Goal: Task Accomplishment & Management: Use online tool/utility

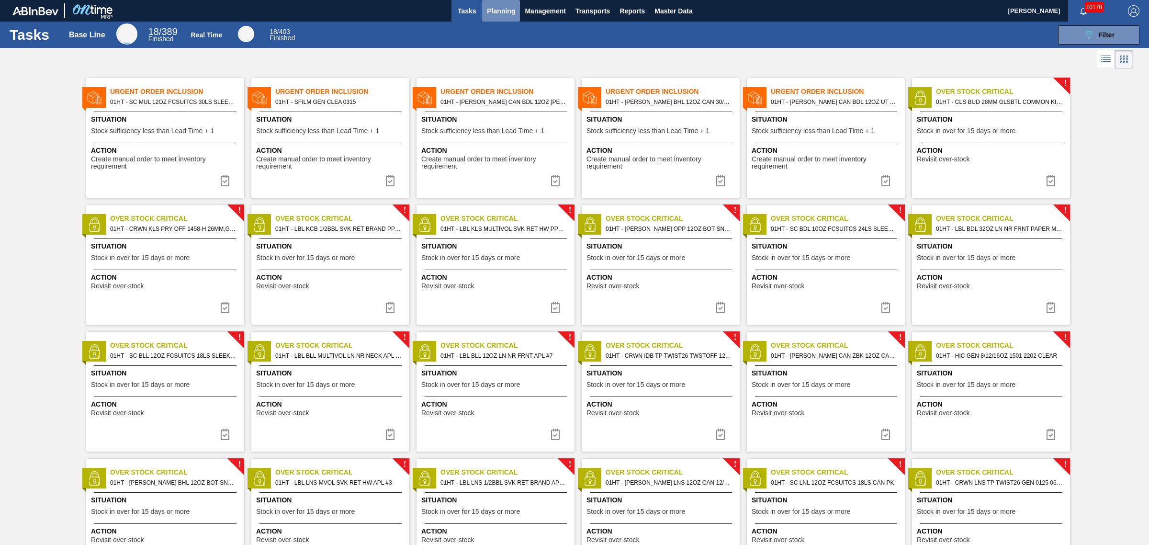
click at [501, 8] on span "Planning" at bounding box center [501, 10] width 28 height 11
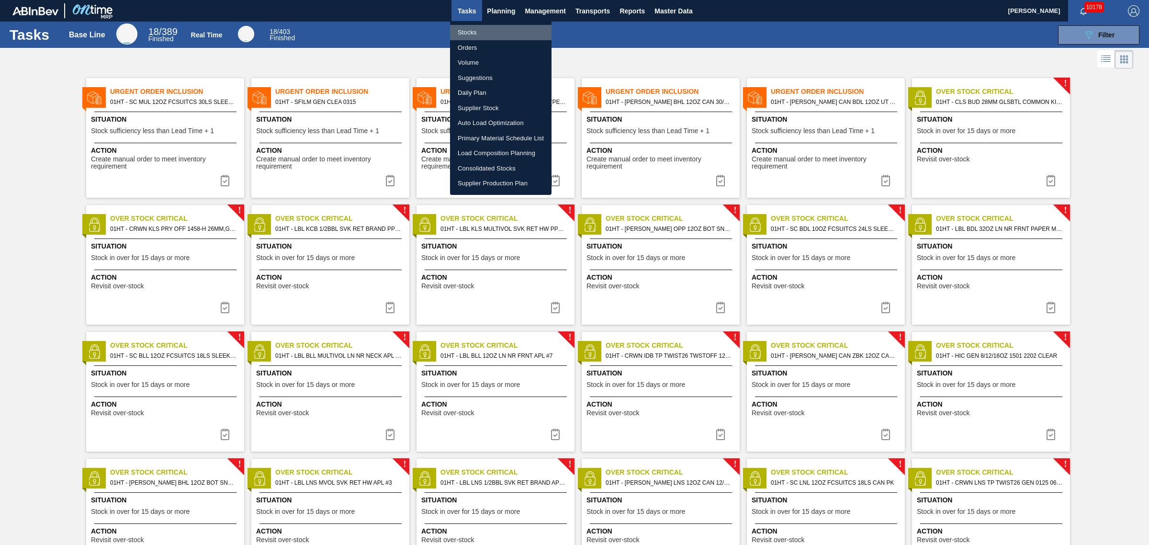
click at [467, 34] on li "Stocks" at bounding box center [501, 32] width 102 height 15
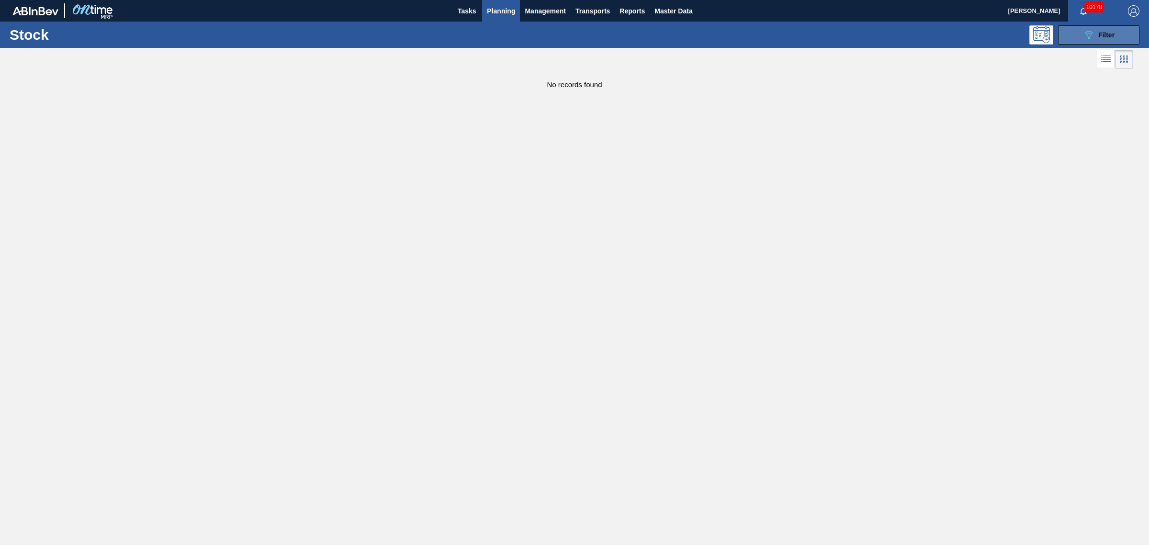
click at [1104, 32] on span "Filter" at bounding box center [1106, 35] width 16 height 8
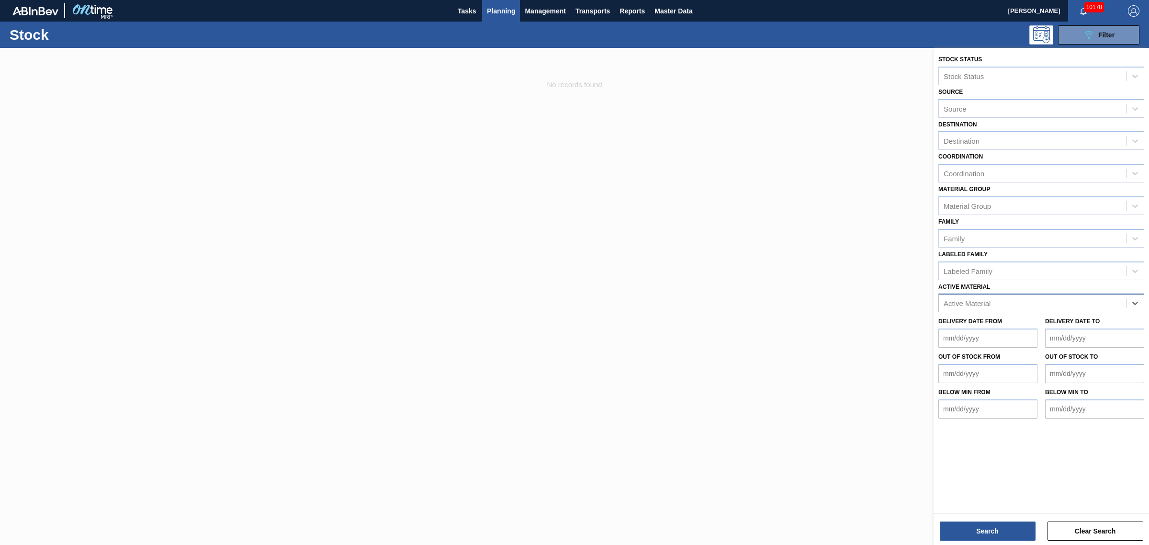
drag, startPoint x: 1120, startPoint y: 307, endPoint x: 1109, endPoint y: 291, distance: 19.4
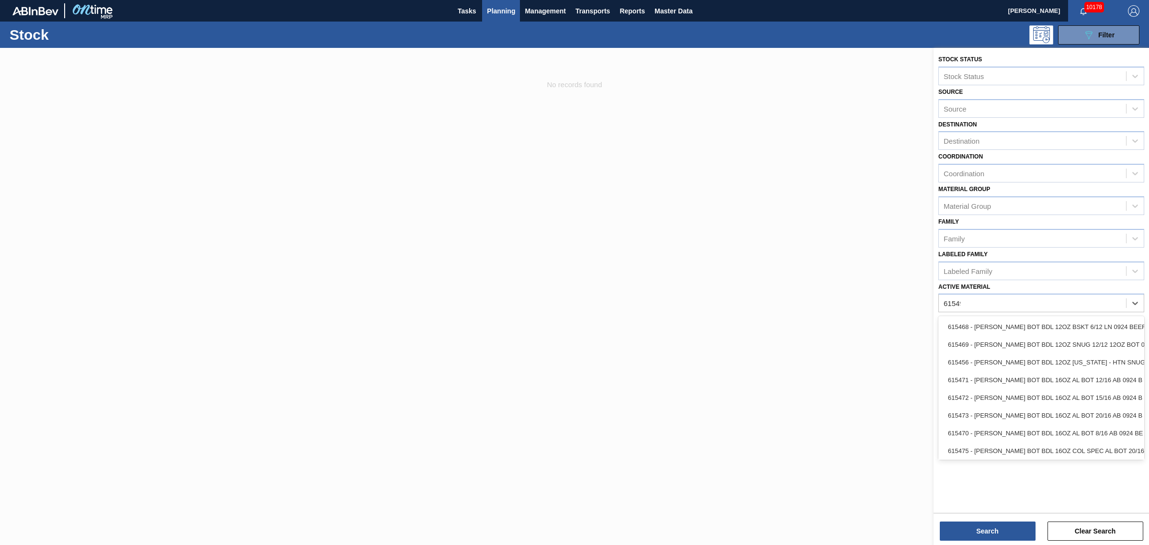
type Material "615490"
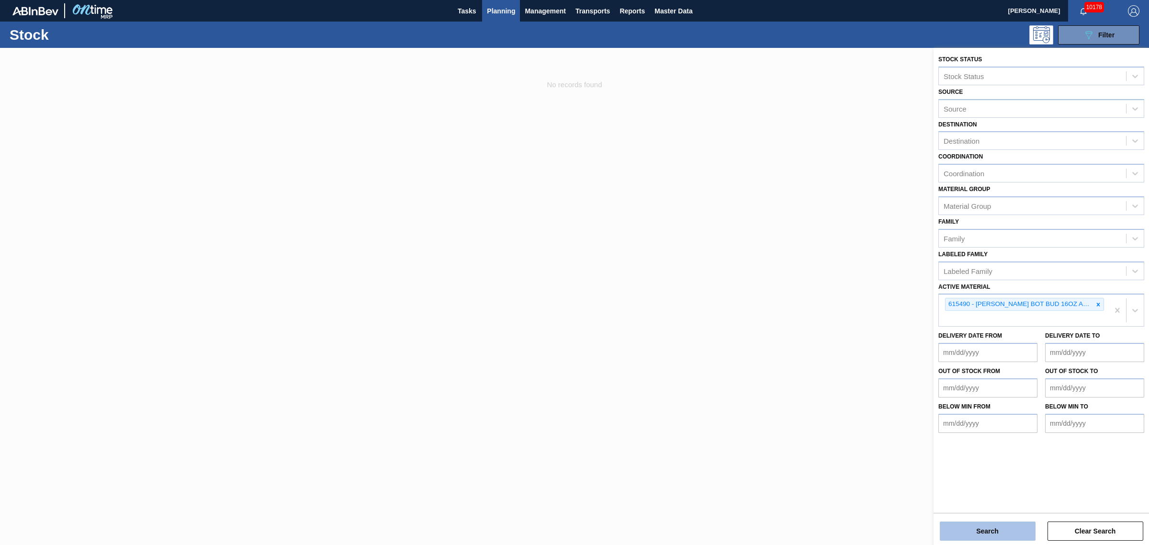
click at [980, 529] on button "Search" at bounding box center [988, 530] width 96 height 19
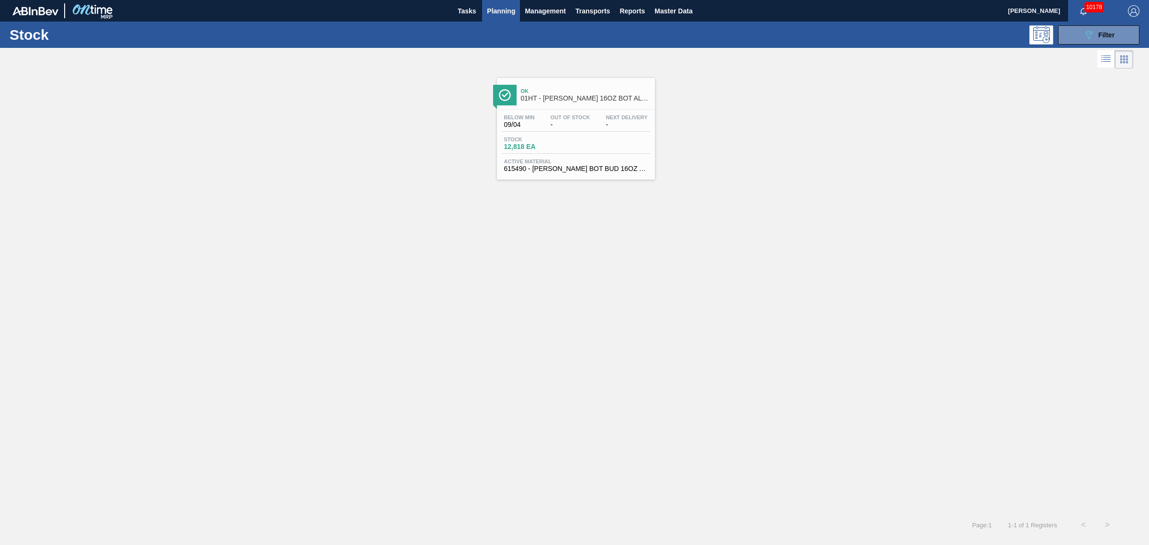
click at [540, 103] on div "Ok 01HT - CARR BUD 16OZ BOT AL BOT 12/16 AB RECLOSABLE" at bounding box center [585, 95] width 129 height 22
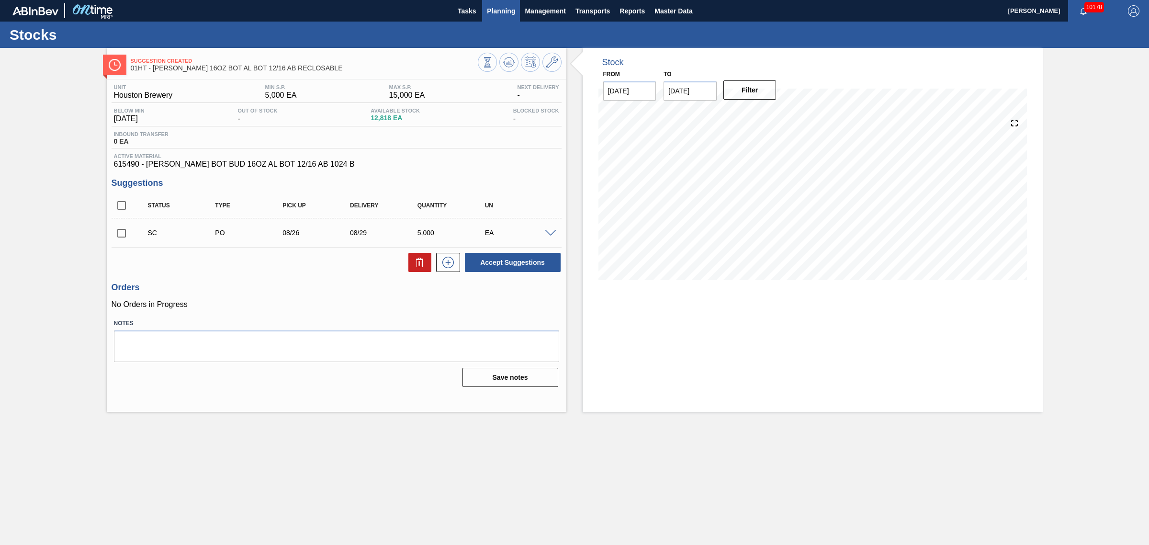
click at [498, 5] on span "Planning" at bounding box center [501, 10] width 28 height 11
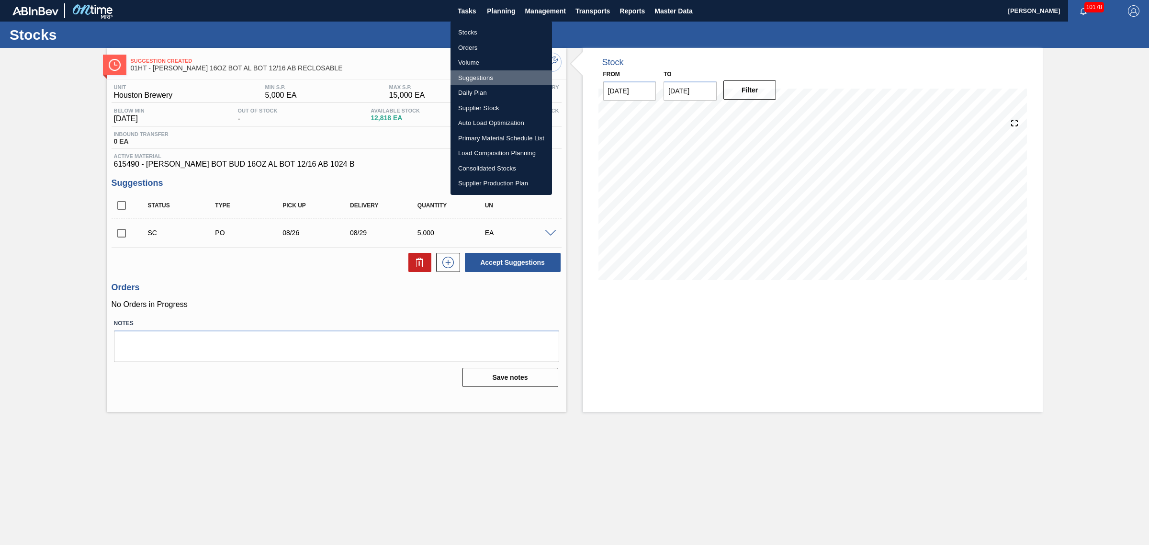
click at [468, 75] on li "Suggestions" at bounding box center [502, 77] width 102 height 15
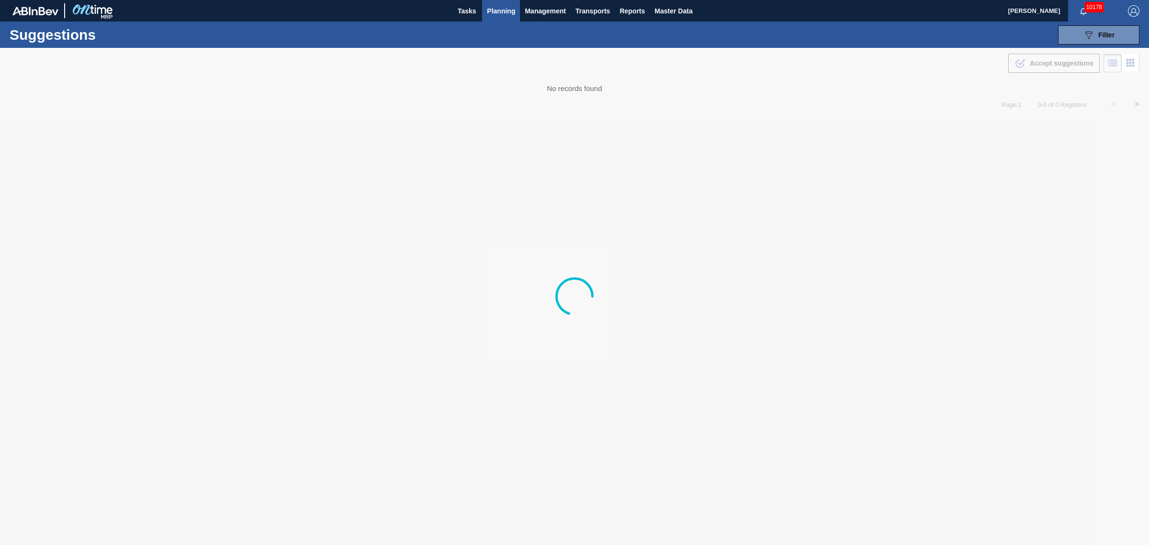
type from "[DATE]"
type to "[DATE]"
click at [1098, 34] on span "Filter" at bounding box center [1106, 35] width 16 height 8
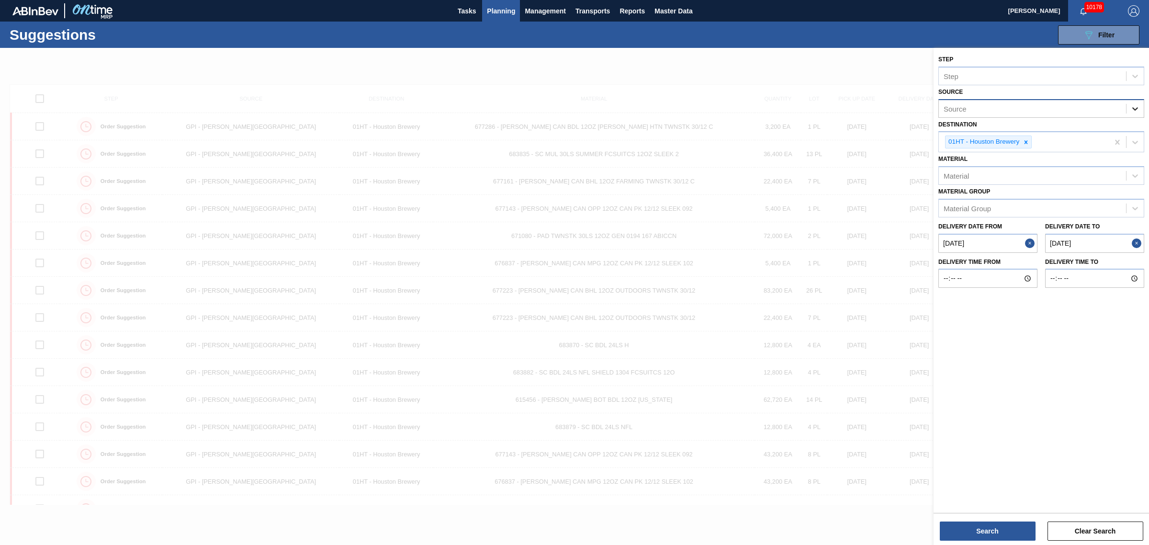
click at [1139, 104] on icon at bounding box center [1136, 109] width 10 height 10
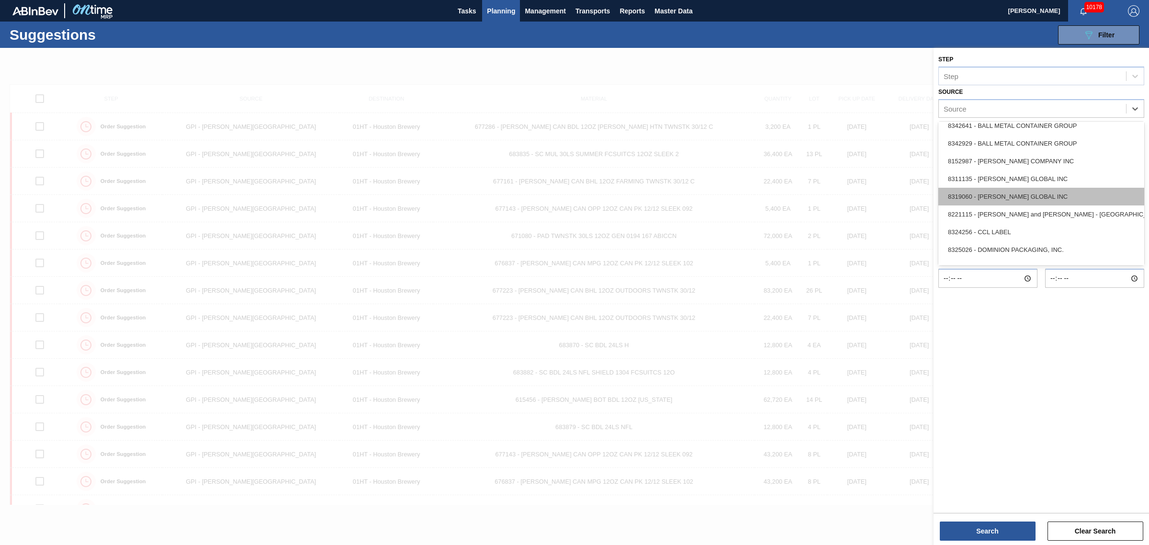
scroll to position [120, 0]
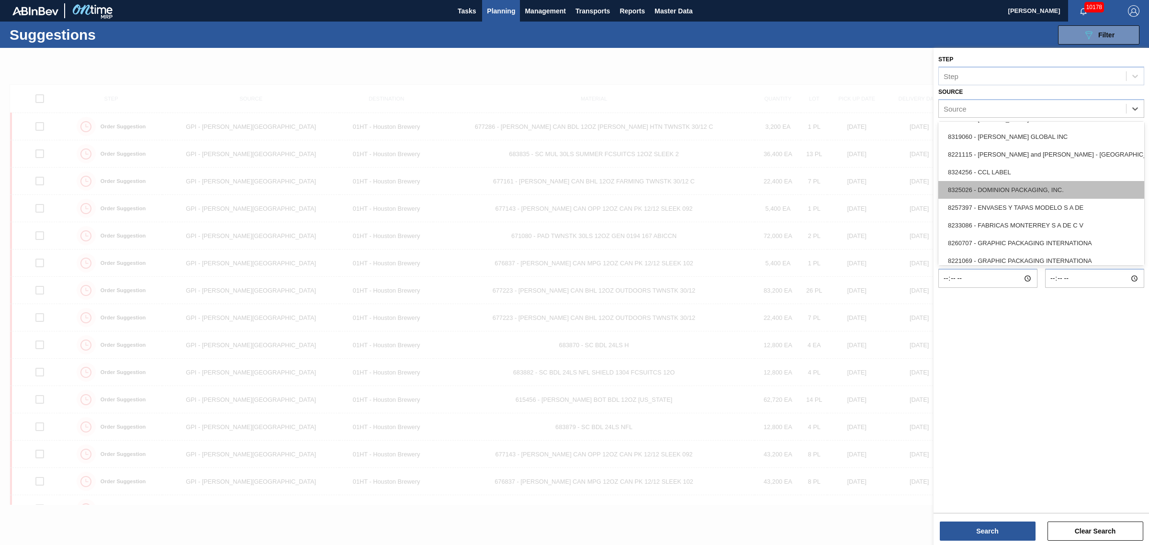
click at [1012, 194] on div "8325026 - DOMINION PACKAGING, INC." at bounding box center [1042, 190] width 206 height 18
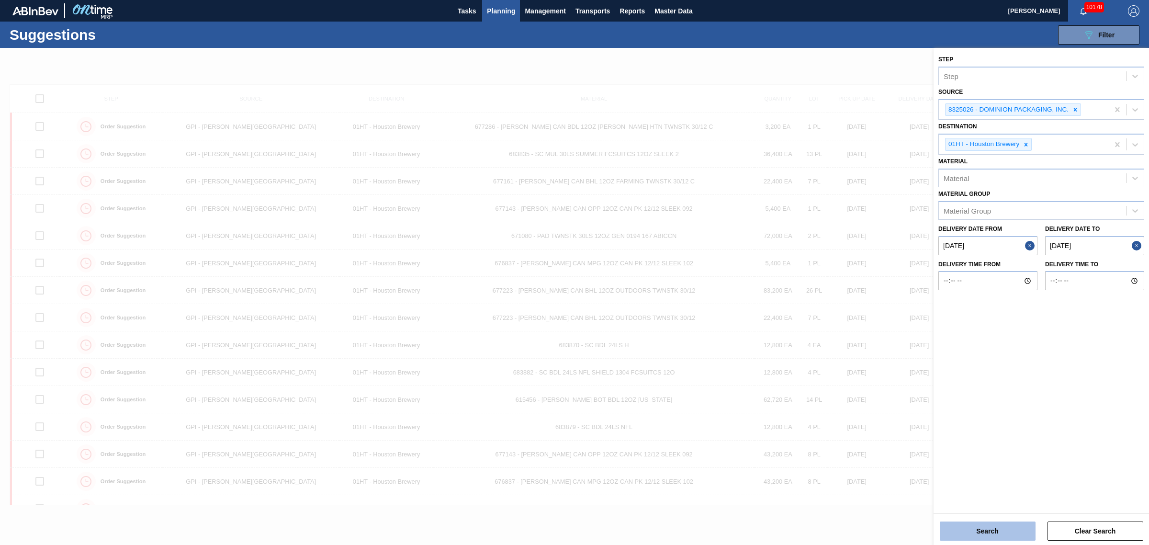
click at [988, 525] on button "Search" at bounding box center [988, 530] width 96 height 19
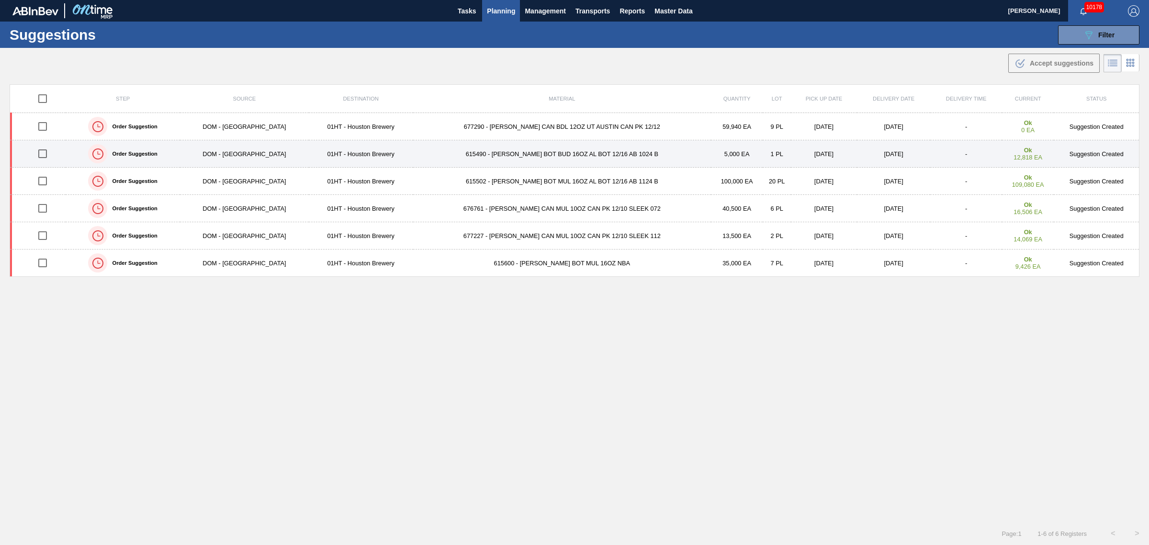
click at [48, 155] on input "checkbox" at bounding box center [43, 154] width 20 height 20
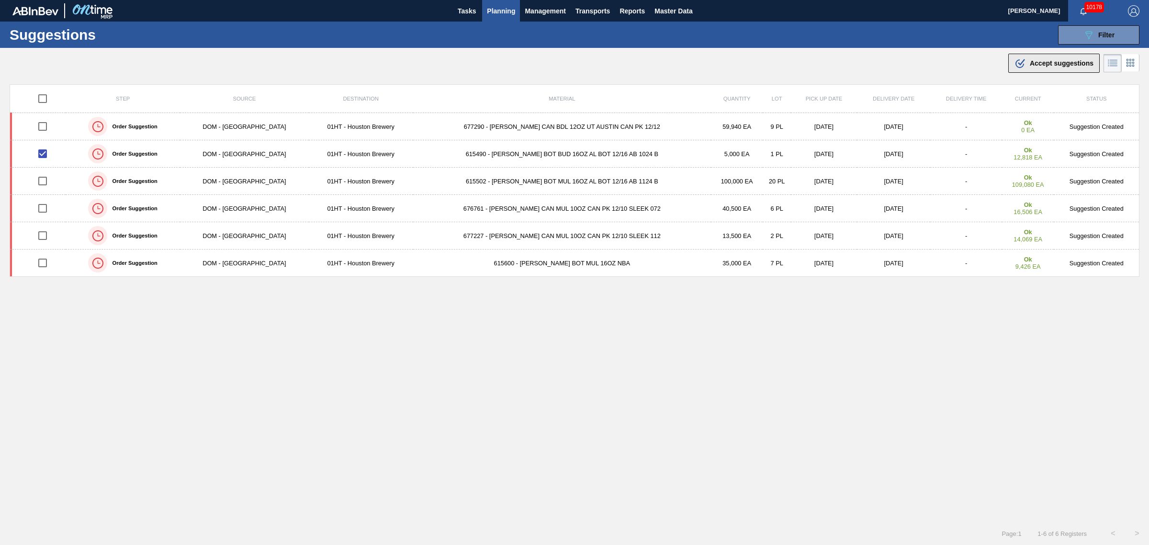
click at [1047, 61] on span "Accept suggestions" at bounding box center [1062, 63] width 64 height 8
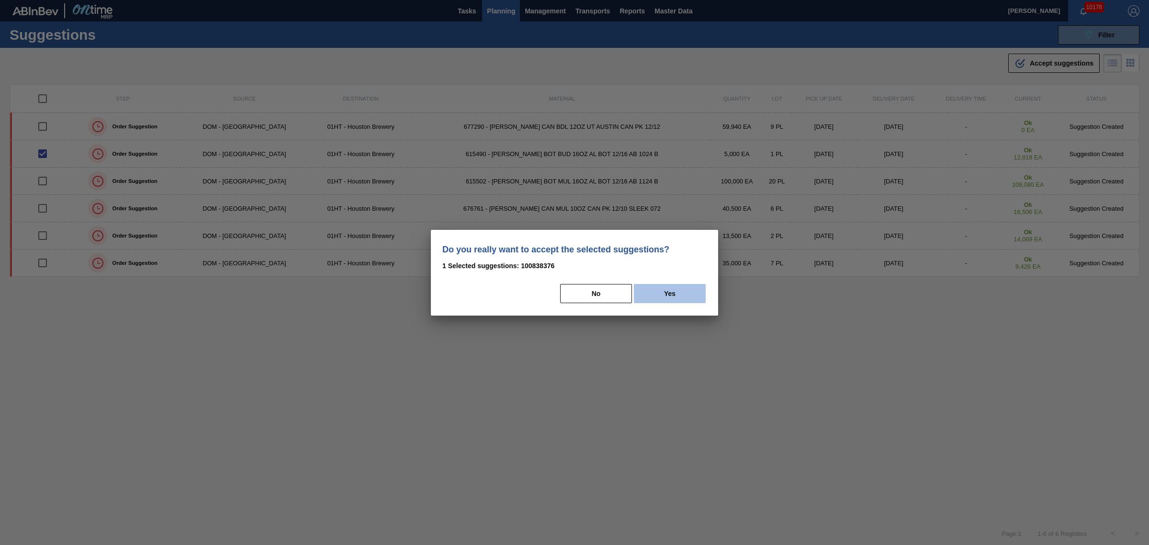
click at [669, 288] on button "Yes" at bounding box center [670, 293] width 72 height 19
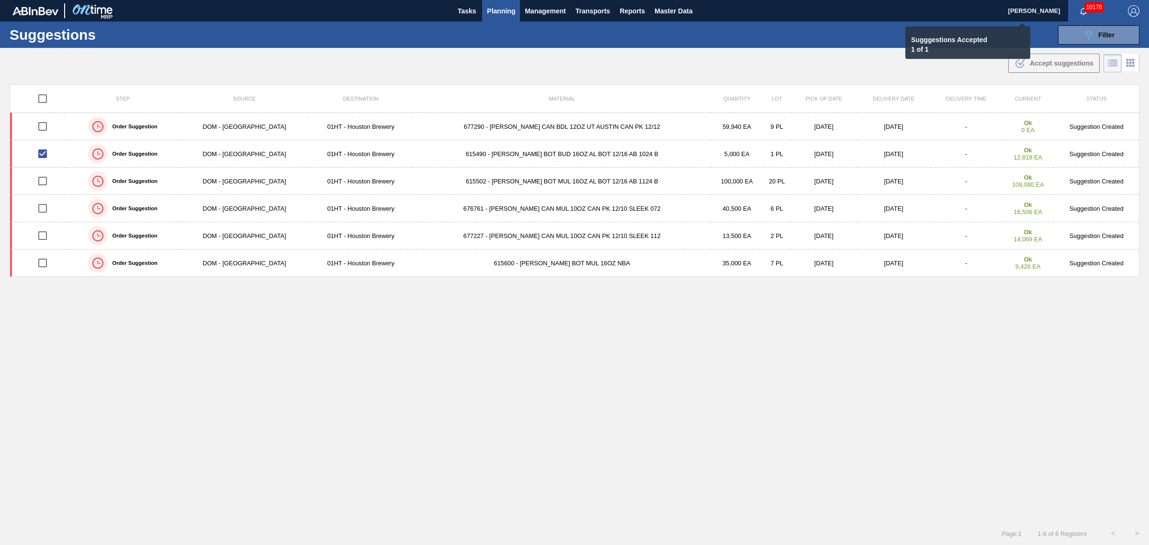
checkbox input "false"
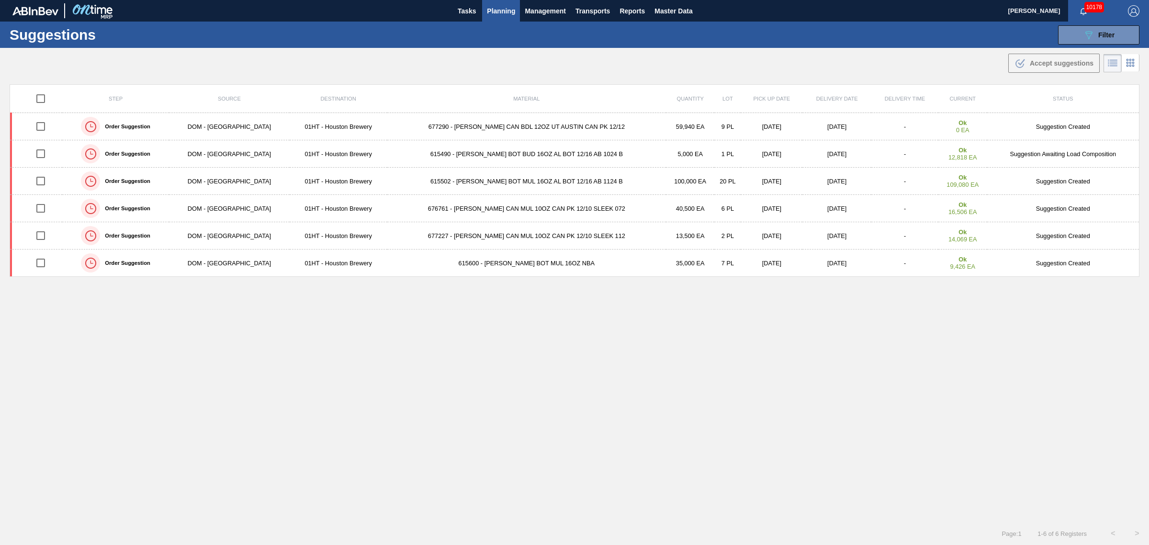
click at [504, 8] on span "Planning" at bounding box center [501, 10] width 28 height 11
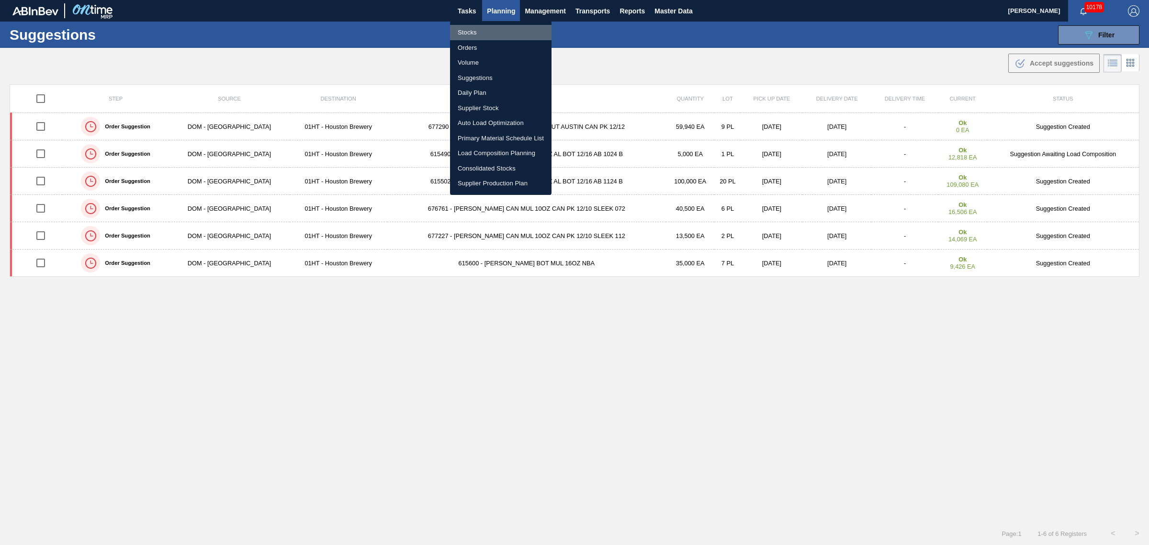
click at [464, 31] on li "Stocks" at bounding box center [501, 32] width 102 height 15
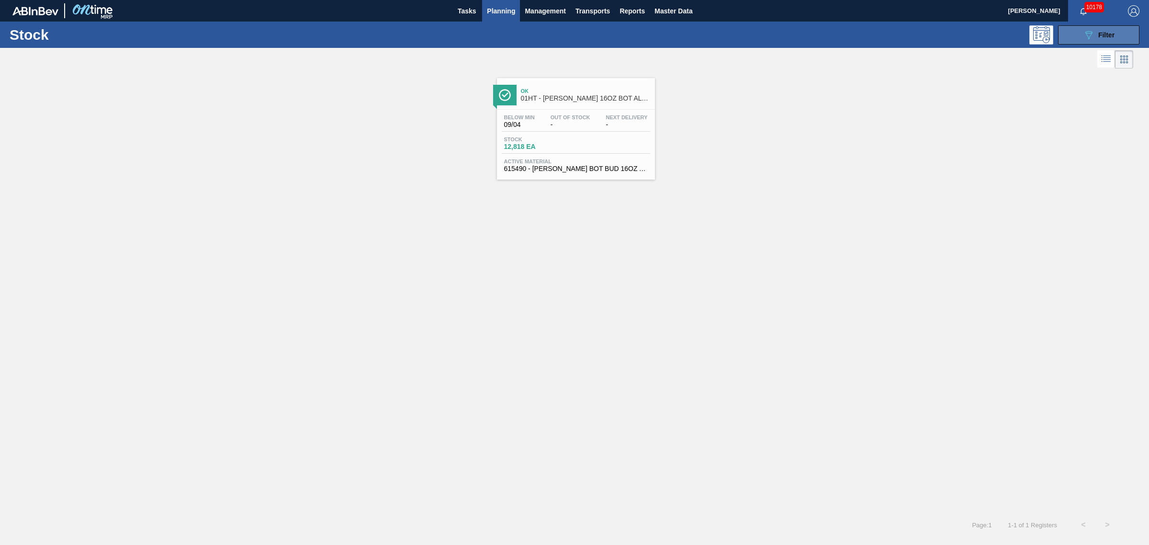
click at [1087, 36] on icon "089F7B8B-B2A5-4AFE-B5C0-19BA573D28AC" at bounding box center [1088, 34] width 11 height 11
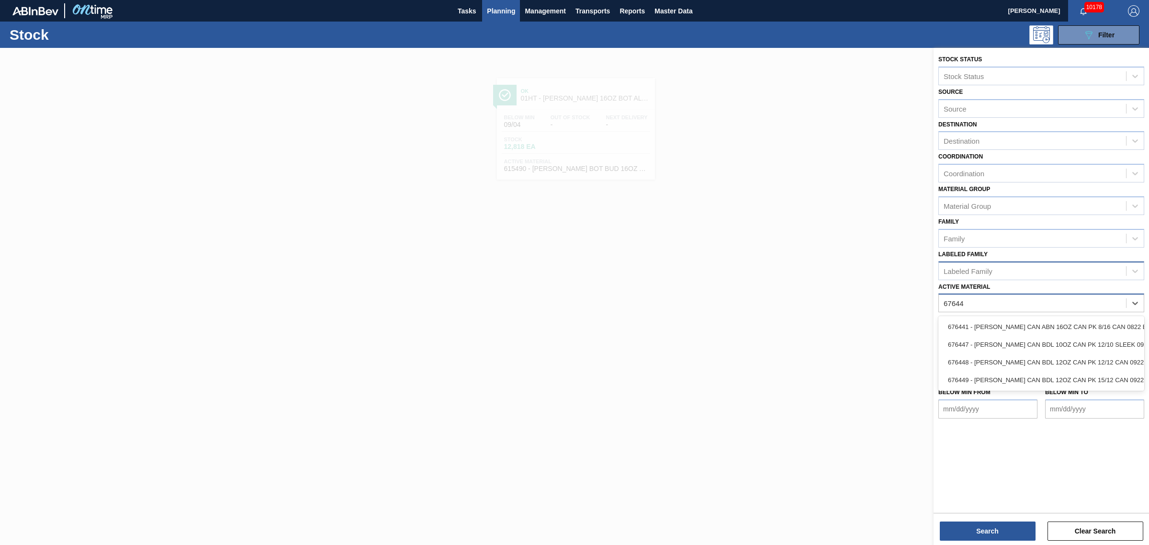
type Material "676441"
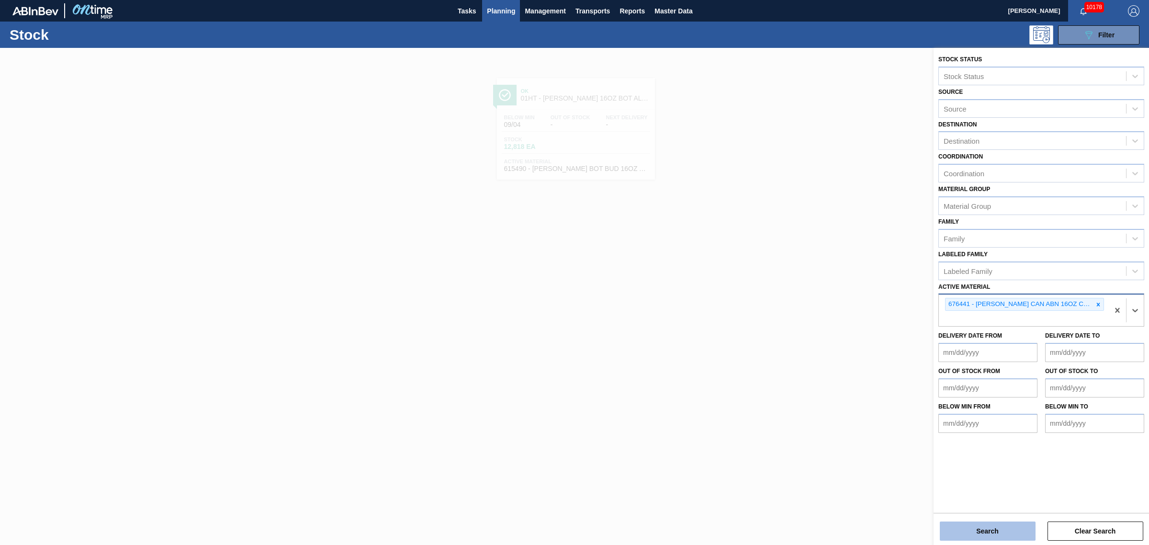
click at [982, 537] on button "Search" at bounding box center [988, 530] width 96 height 19
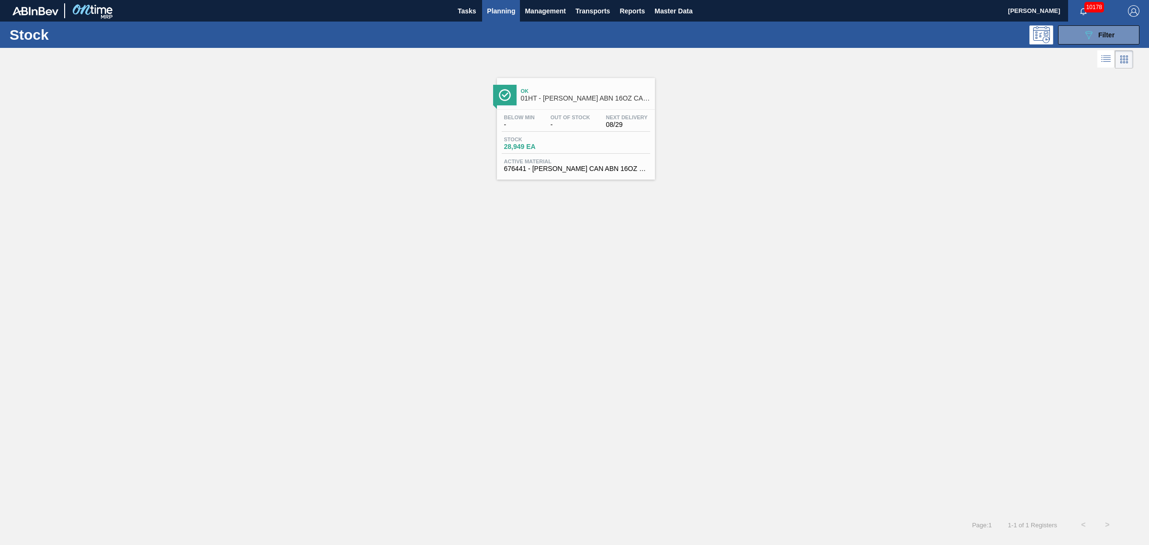
click at [529, 145] on span "28,949 EA" at bounding box center [537, 146] width 67 height 7
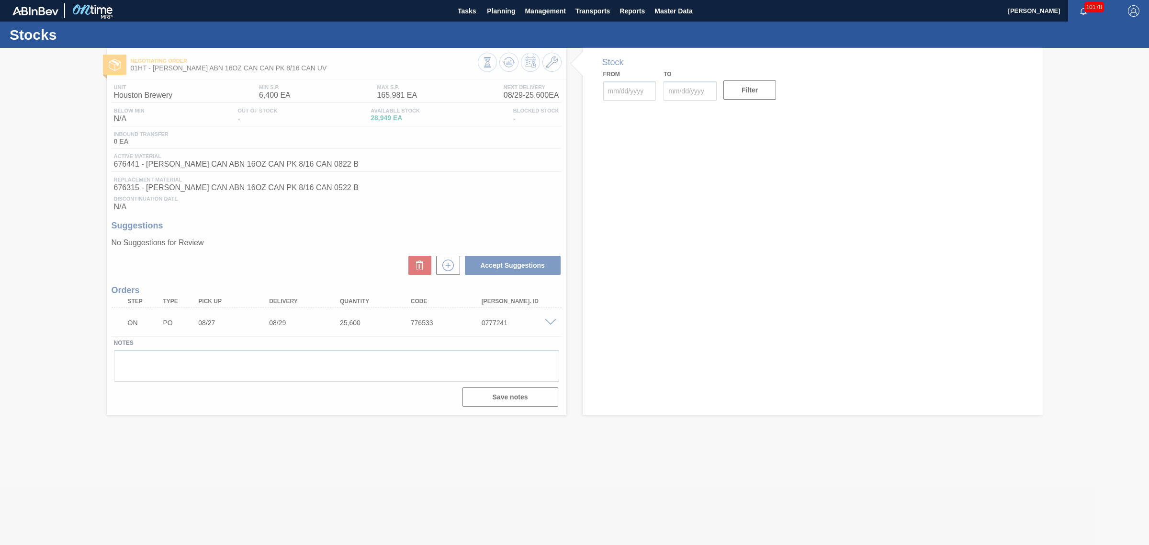
type input "08/21/2025"
type input "09/04/2025"
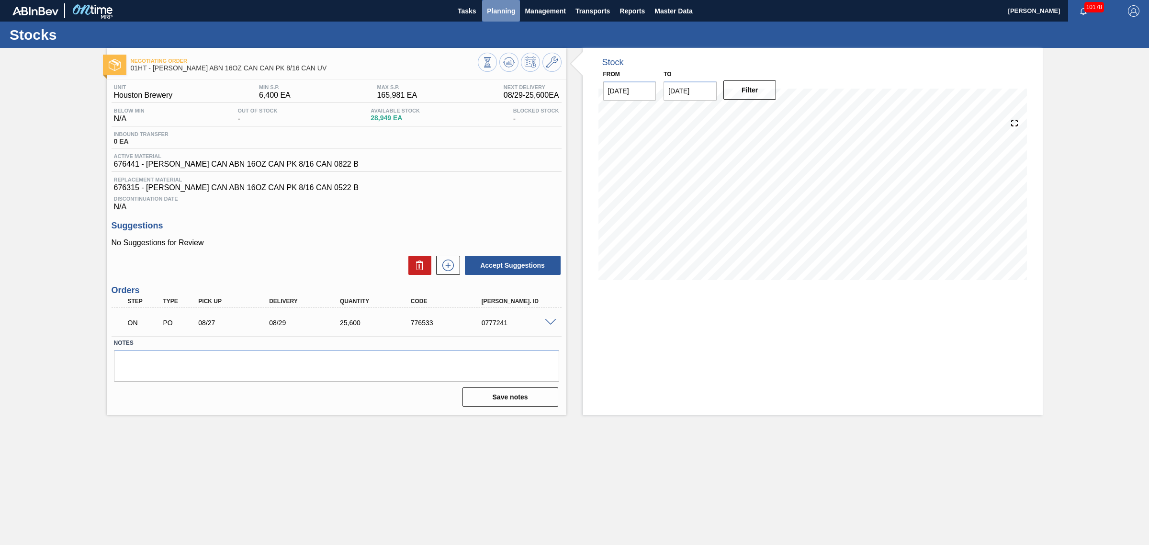
click at [493, 7] on span "Planning" at bounding box center [501, 10] width 28 height 11
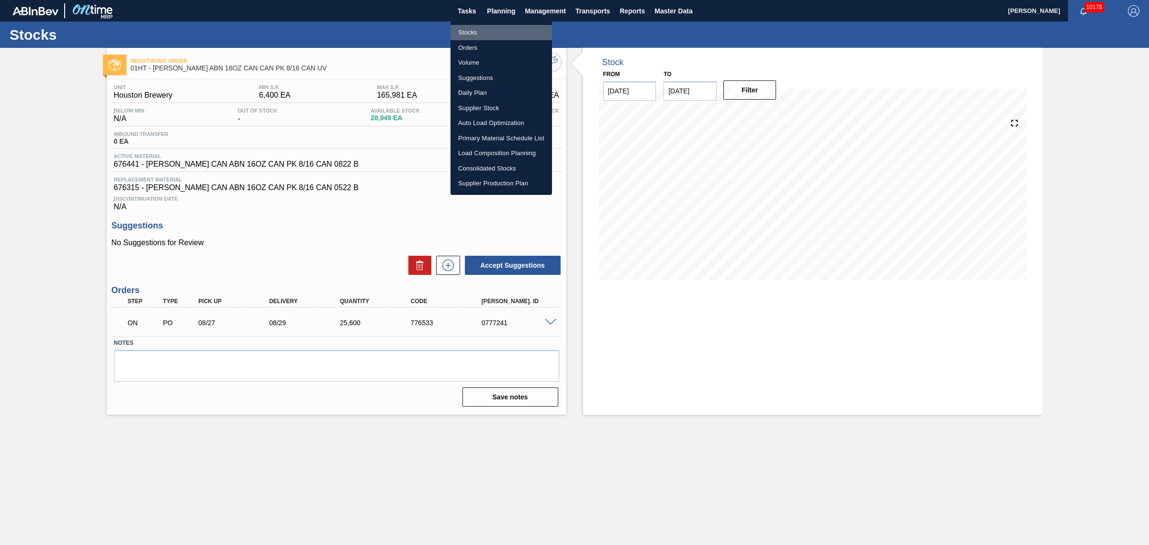
click at [472, 30] on li "Stocks" at bounding box center [502, 32] width 102 height 15
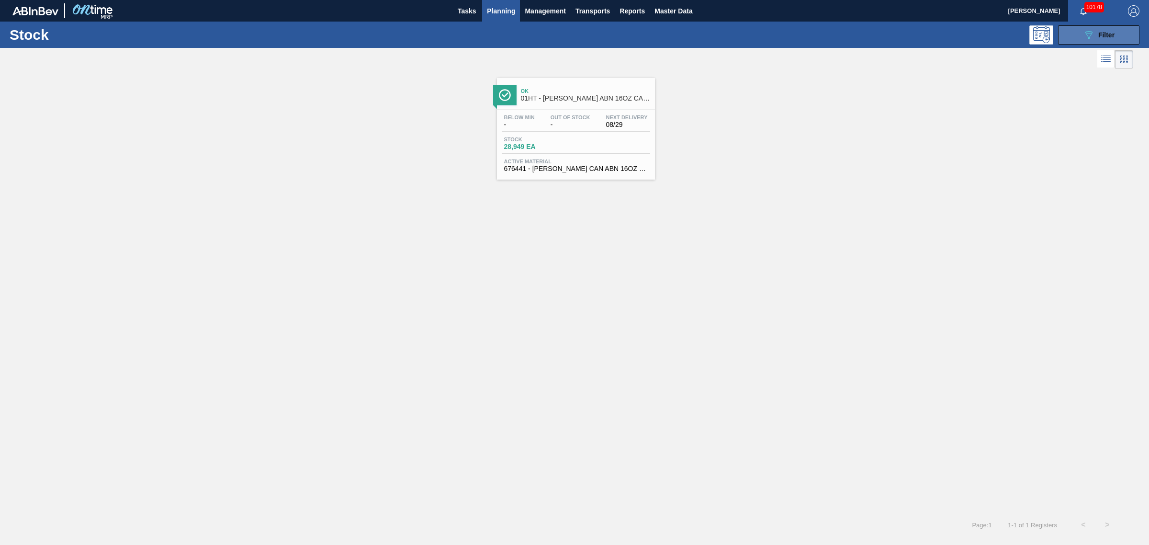
click at [1097, 35] on div "089F7B8B-B2A5-4AFE-B5C0-19BA573D28AC Filter" at bounding box center [1099, 34] width 32 height 11
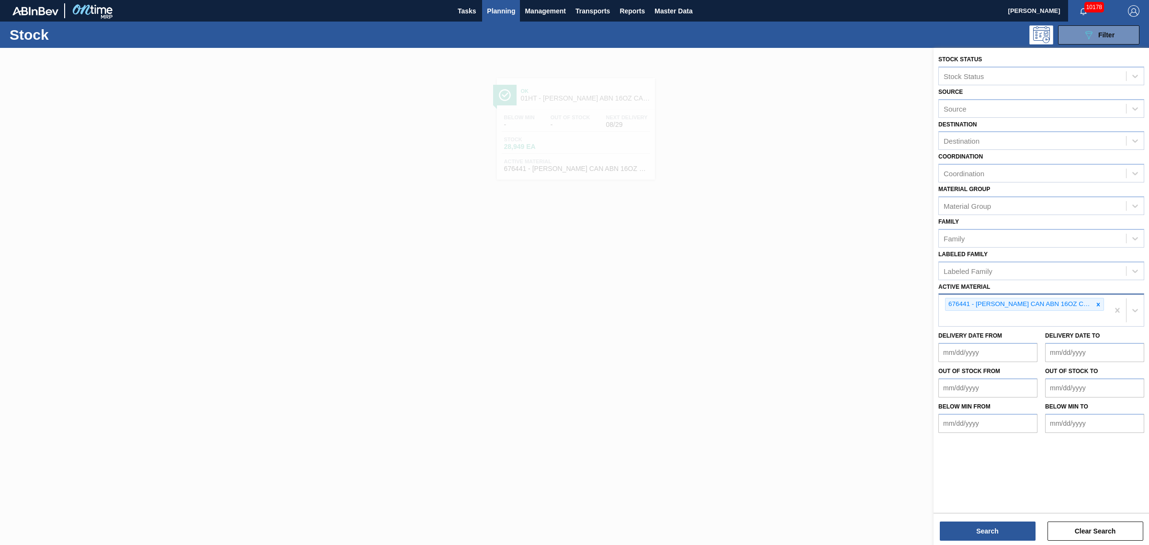
click at [1107, 316] on div "676441 - CARR CAN ABN 16OZ CAN PK 8/16 CAN 0822 B" at bounding box center [1024, 310] width 170 height 32
type Material "878317"
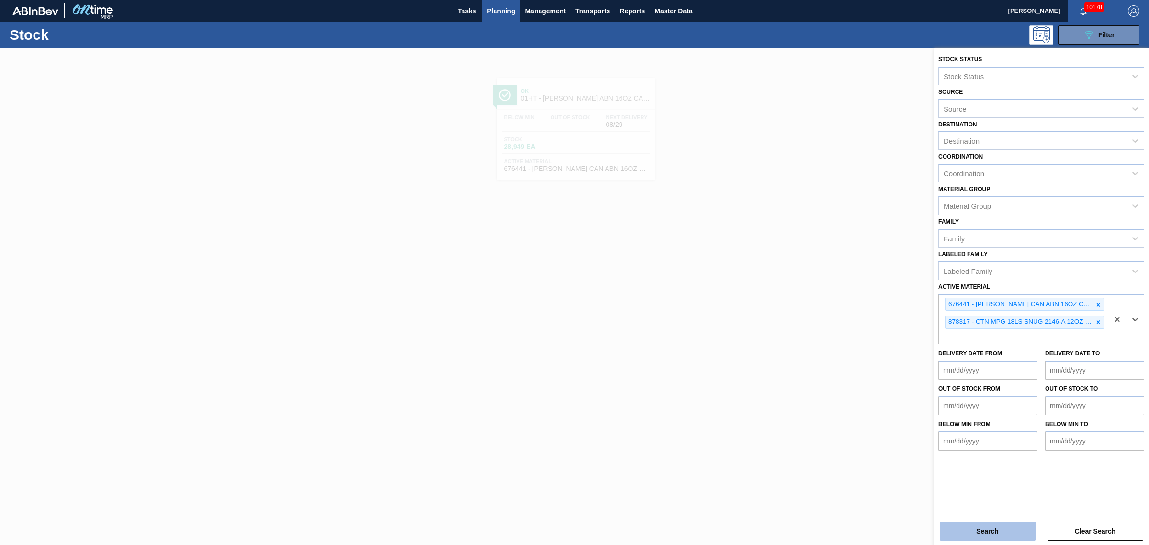
click at [1006, 528] on button "Search" at bounding box center [988, 530] width 96 height 19
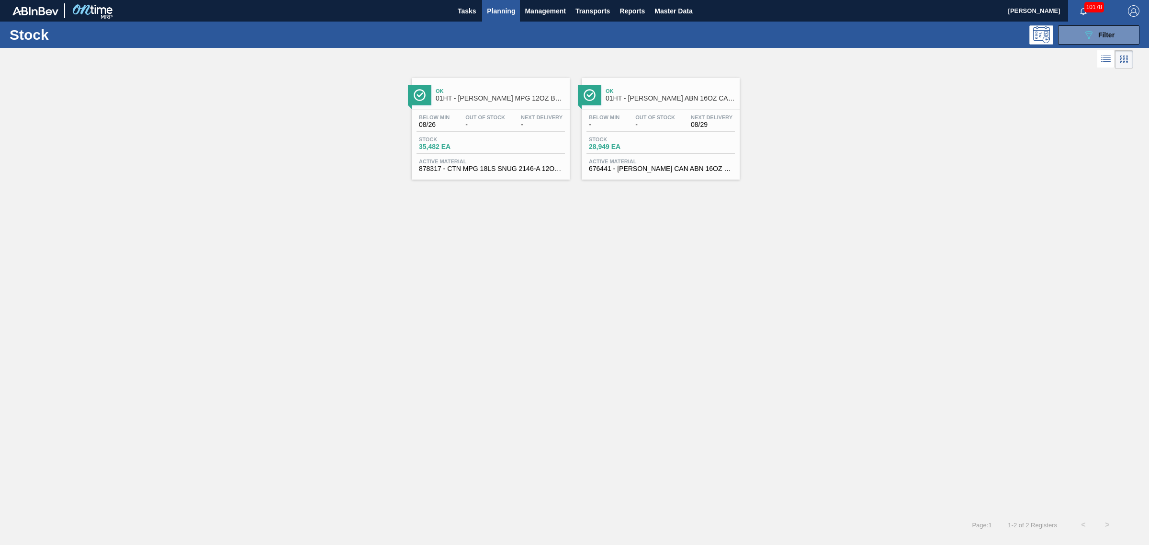
click at [557, 99] on span "01HT - CARR MPG 12OZ BOT SNUG 18/12 12OZ BOT" at bounding box center [500, 98] width 129 height 7
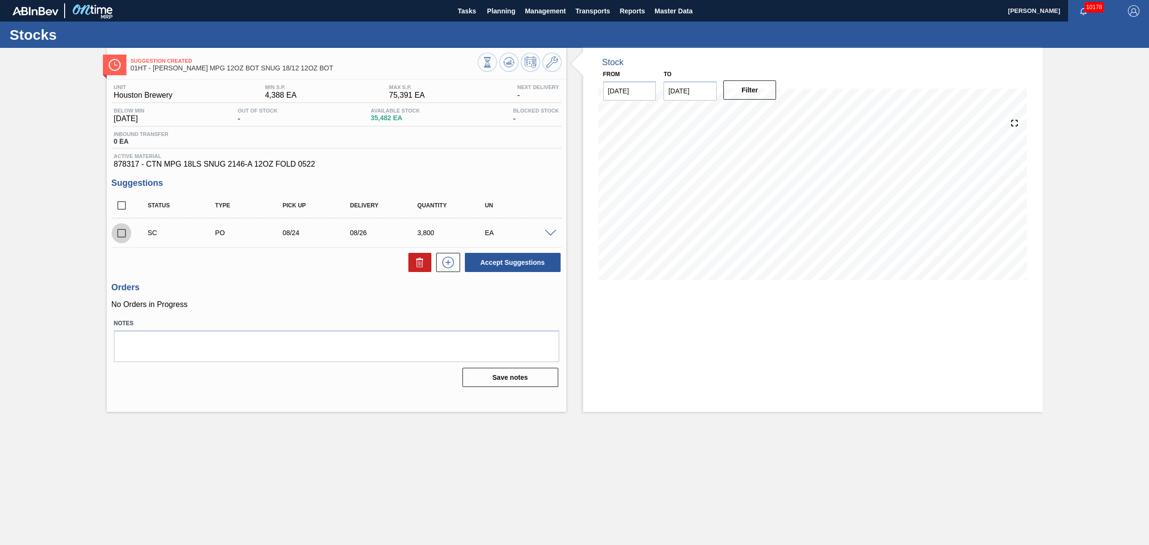
click at [121, 233] on input "checkbox" at bounding box center [122, 233] width 20 height 20
click at [509, 263] on button "Accept Suggestions" at bounding box center [513, 262] width 96 height 19
checkbox input "false"
click at [492, 11] on span "Planning" at bounding box center [501, 10] width 28 height 11
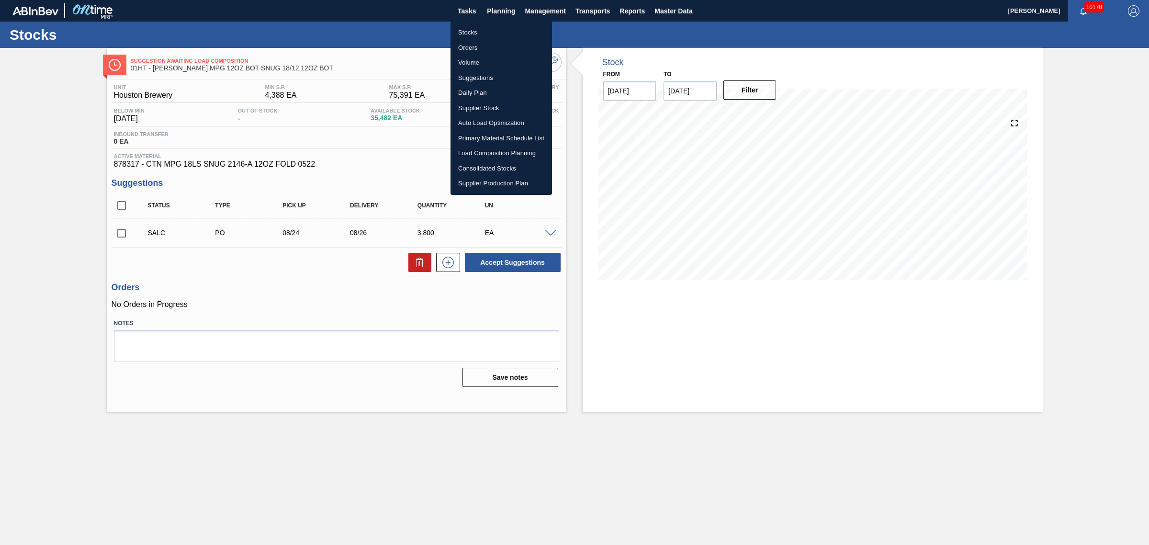
click at [484, 150] on li "Load Composition Planning" at bounding box center [502, 153] width 102 height 15
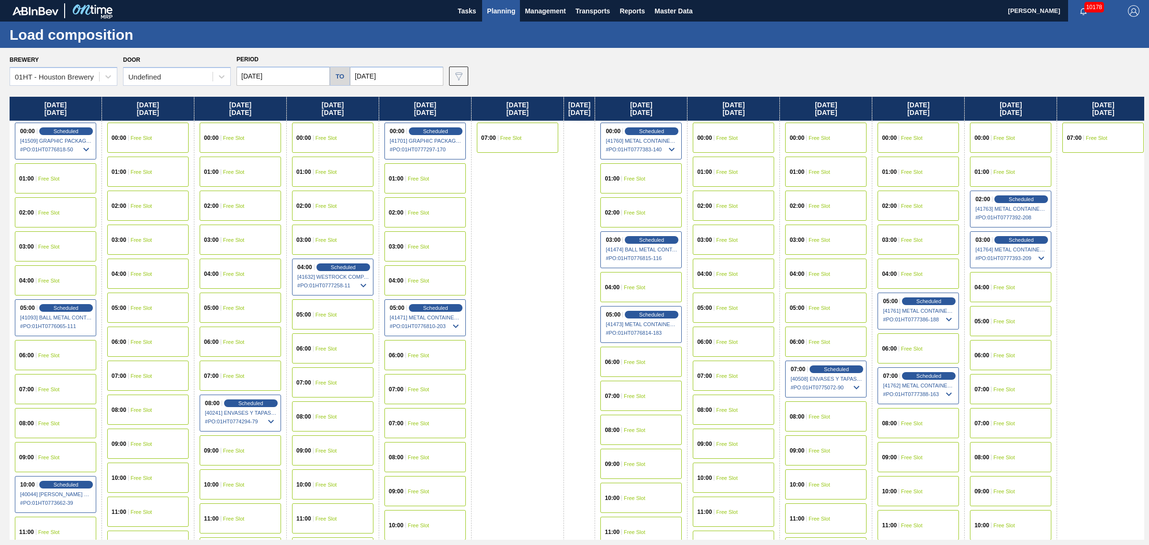
click at [45, 173] on div "01:00 Free Slot" at bounding box center [55, 178] width 81 height 30
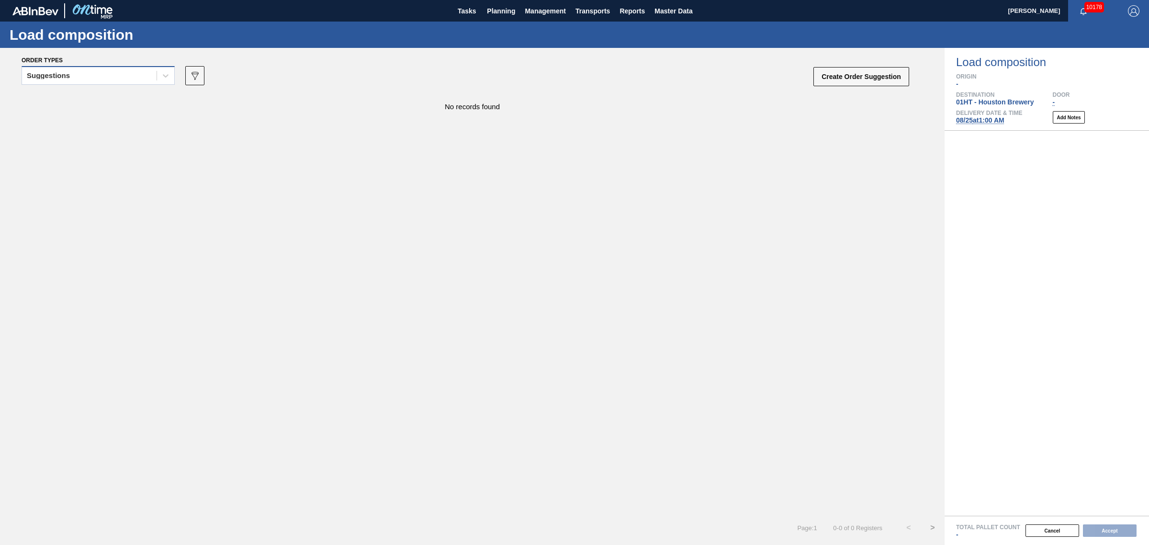
click at [90, 77] on div "Suggestions" at bounding box center [89, 76] width 135 height 14
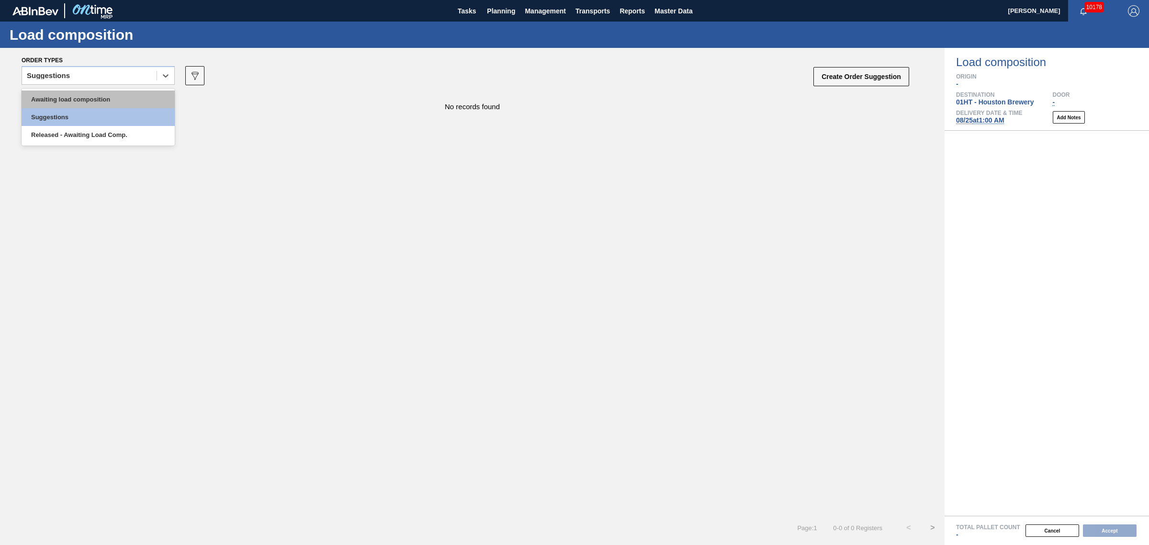
click at [90, 97] on div "Awaiting load composition" at bounding box center [98, 99] width 153 height 18
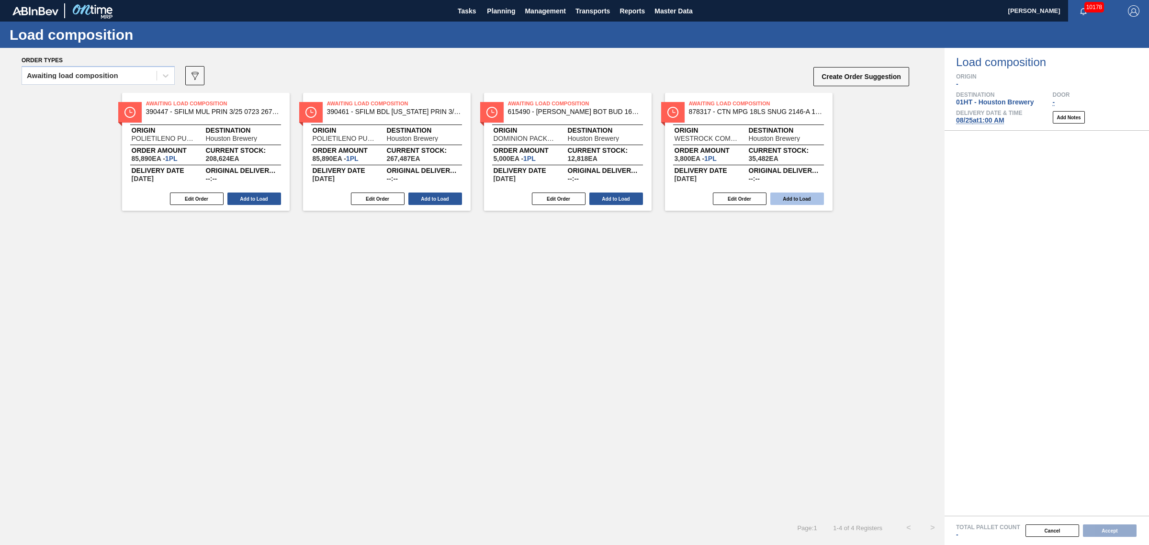
click at [793, 194] on button "Add to Load" at bounding box center [797, 198] width 54 height 12
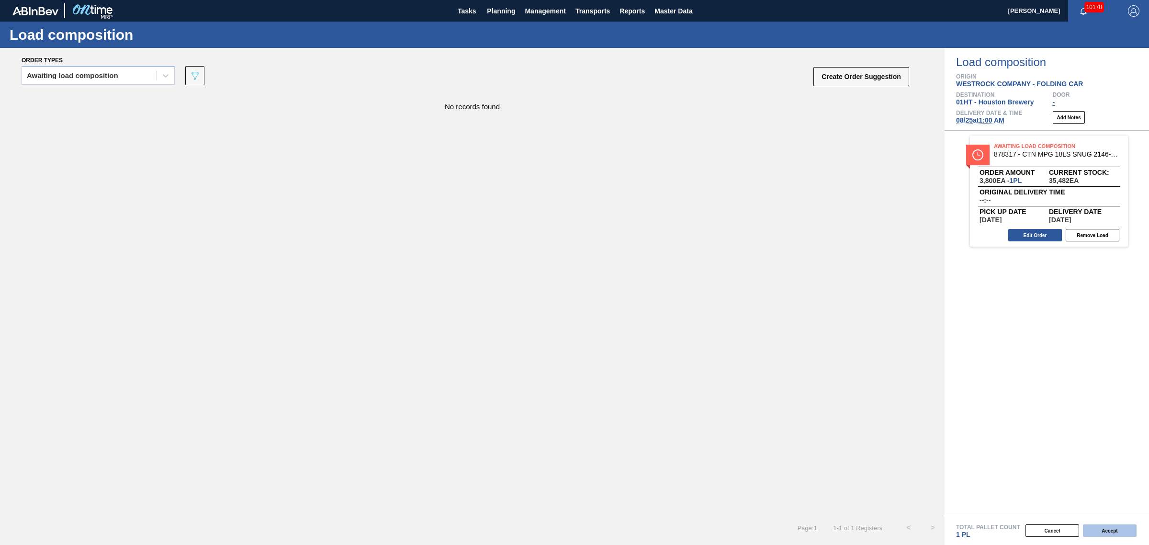
click at [1113, 528] on button "Accept" at bounding box center [1110, 530] width 54 height 12
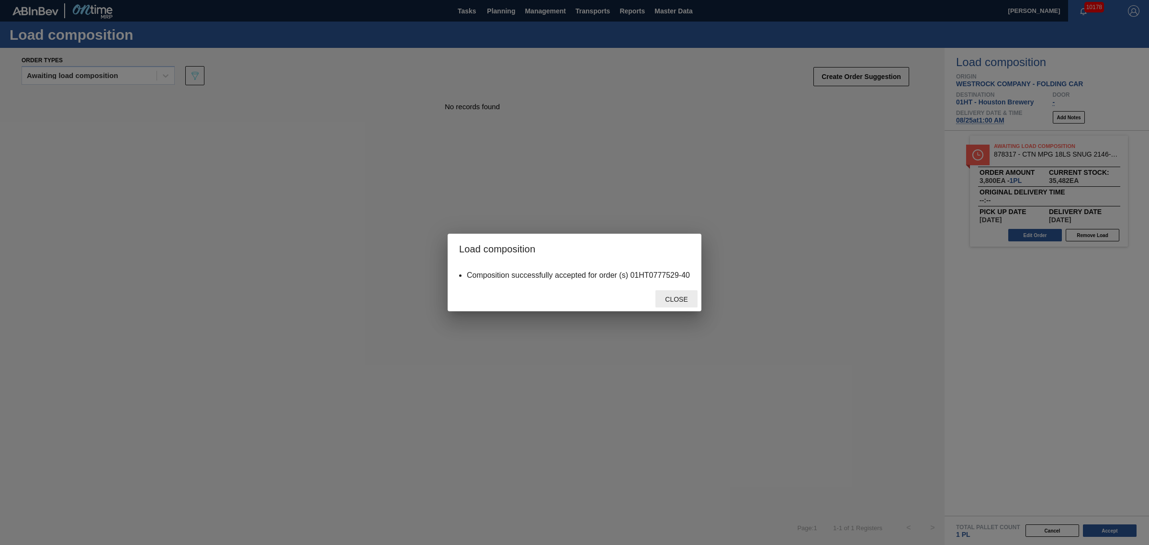
click at [679, 295] on div "Close" at bounding box center [677, 299] width 42 height 18
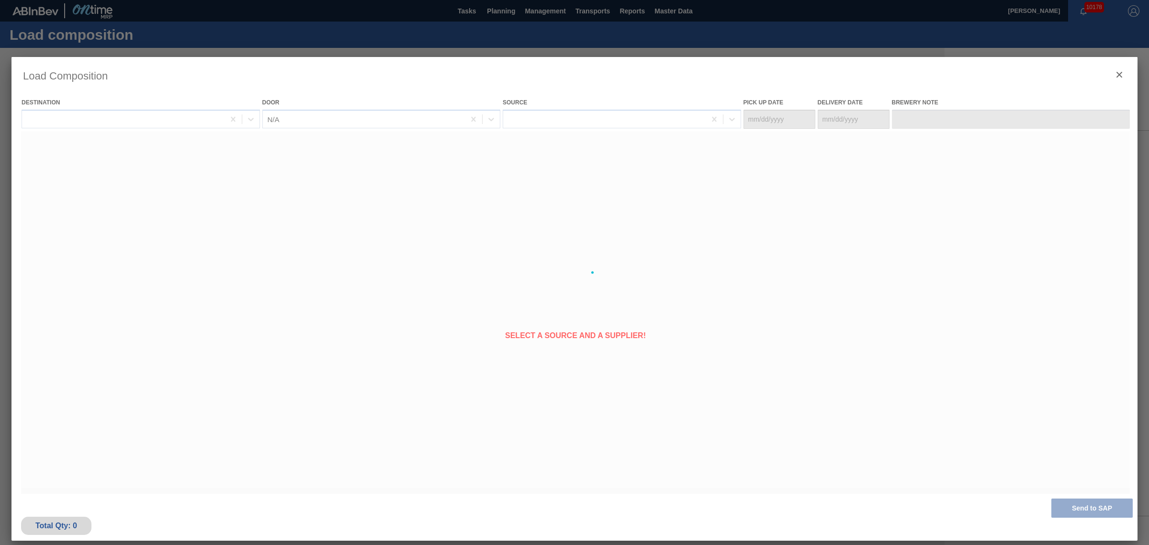
type Date "08/23/2025"
type Date "[DATE]"
